Goal: Task Accomplishment & Management: Manage account settings

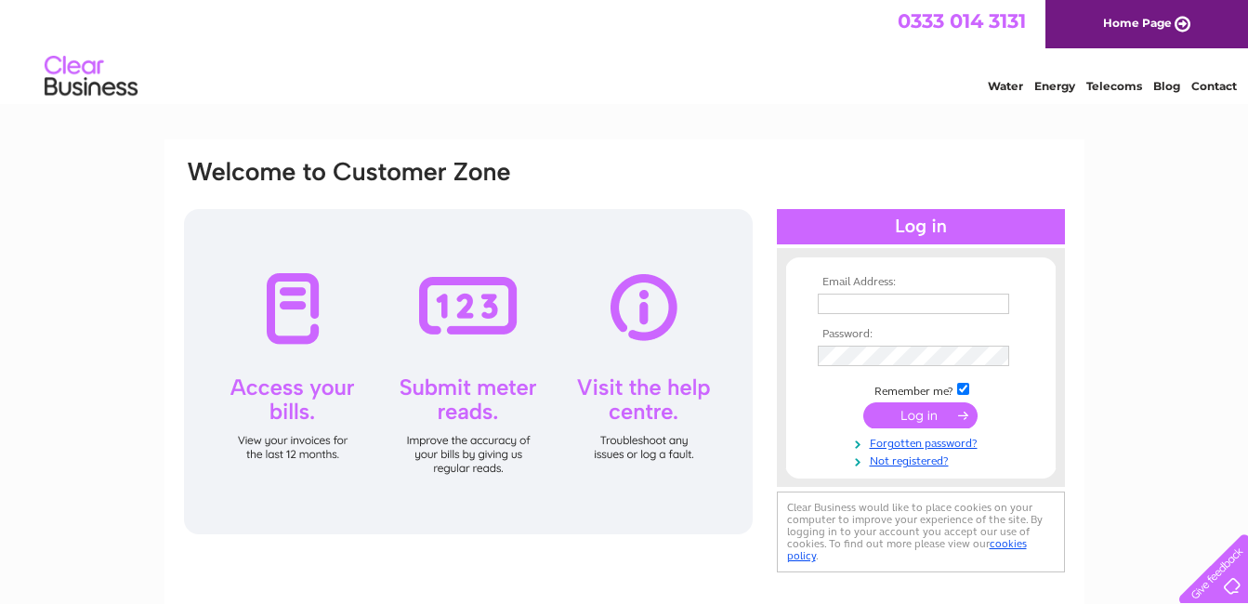
type input "enquiries@vjg-jewellery.co.uk"
click at [933, 417] on input "submit" at bounding box center [920, 415] width 114 height 26
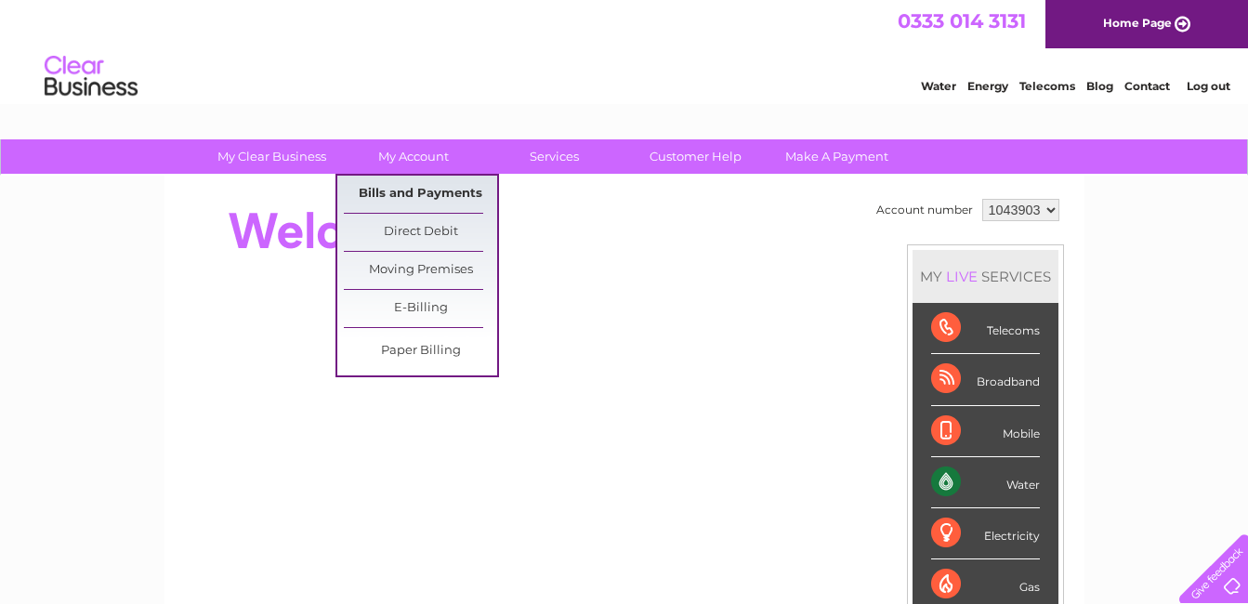
click at [419, 189] on link "Bills and Payments" at bounding box center [420, 194] width 153 height 37
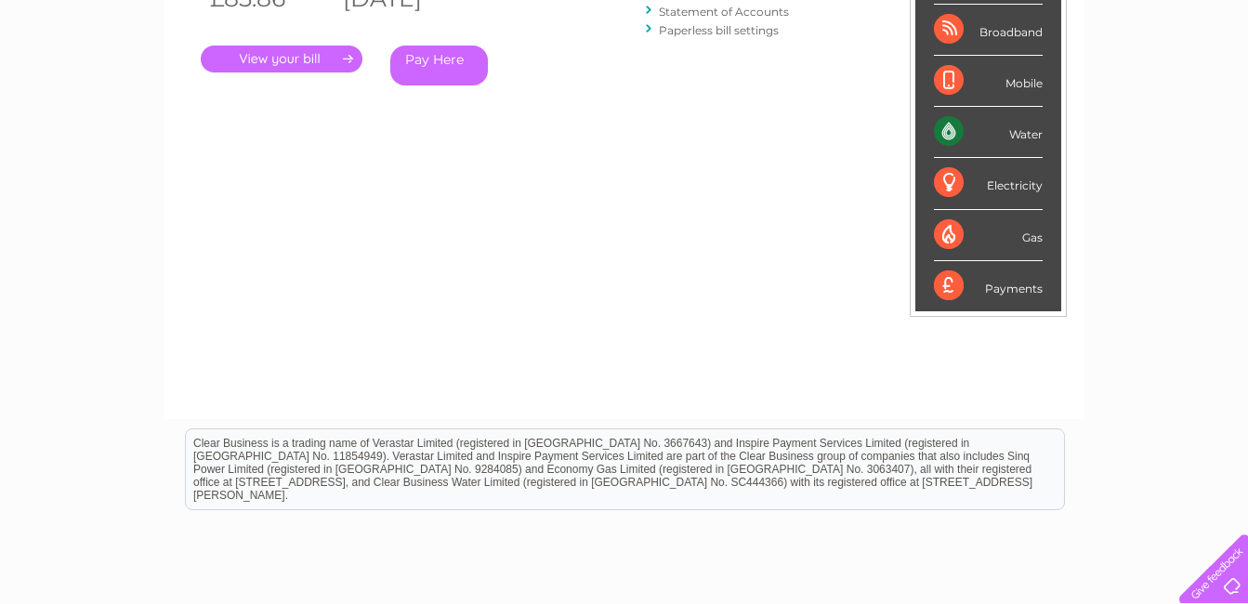
scroll to position [93, 0]
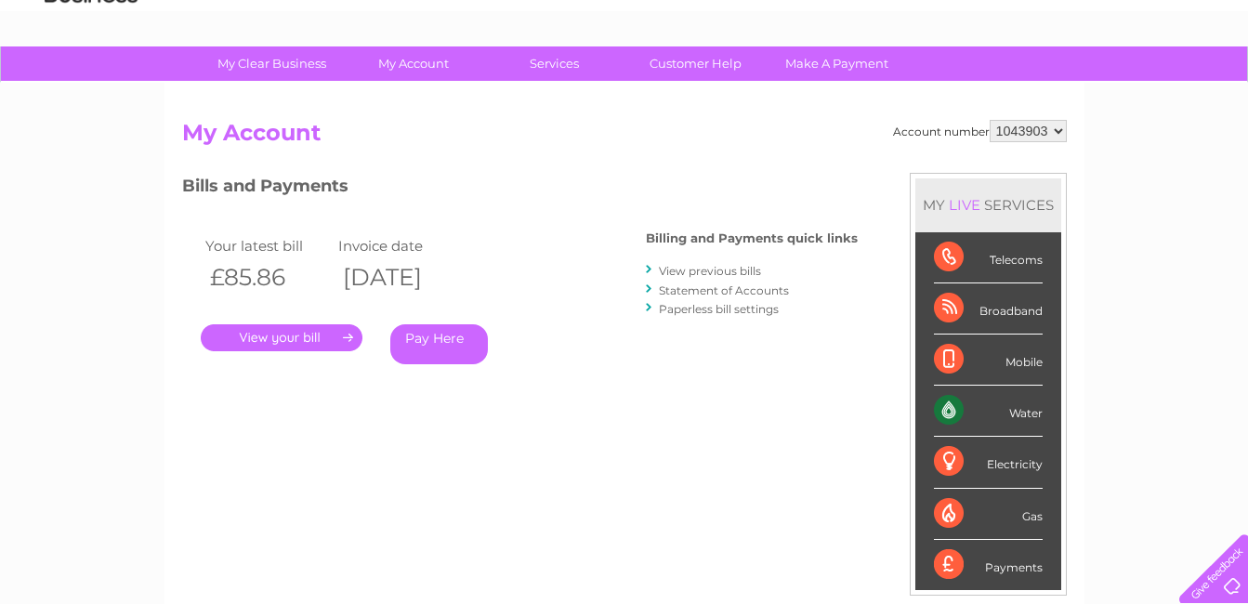
click at [276, 335] on link "." at bounding box center [282, 337] width 162 height 27
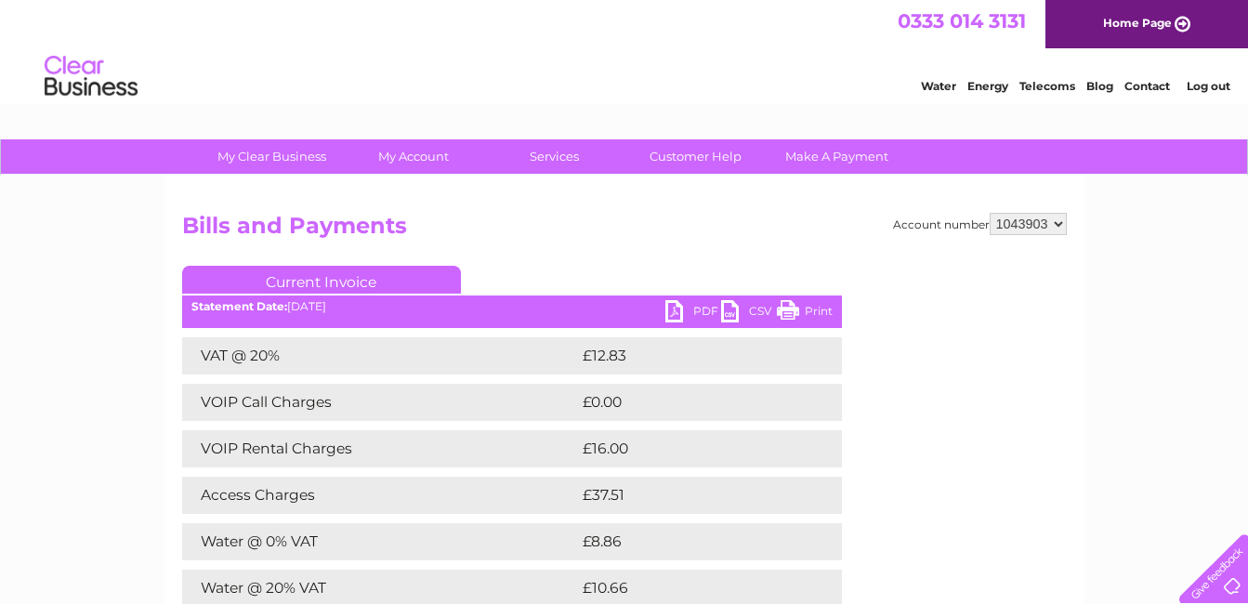
click at [323, 282] on link "Current Invoice" at bounding box center [321, 280] width 279 height 28
click at [703, 310] on link "PDF" at bounding box center [693, 313] width 56 height 27
